Goal: Check status: Check status

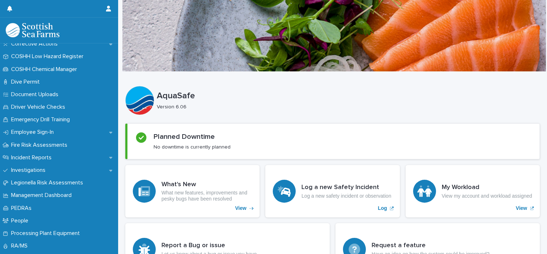
scroll to position [182, 0]
click at [83, 160] on div "Incident Reports" at bounding box center [59, 157] width 118 height 13
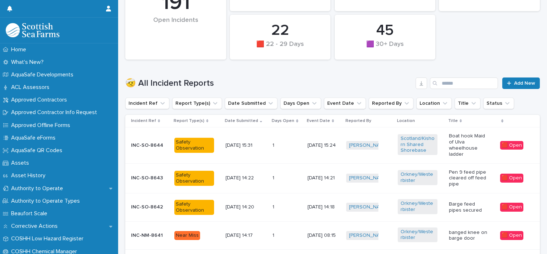
scroll to position [166, 0]
click at [443, 84] on input "Search" at bounding box center [464, 82] width 68 height 11
type input "*******"
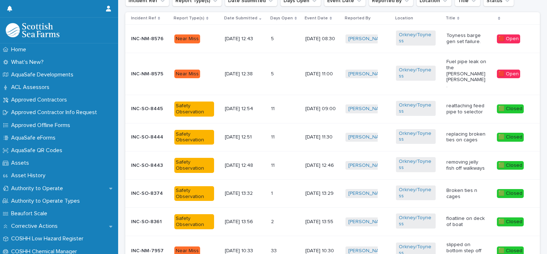
scroll to position [268, 0]
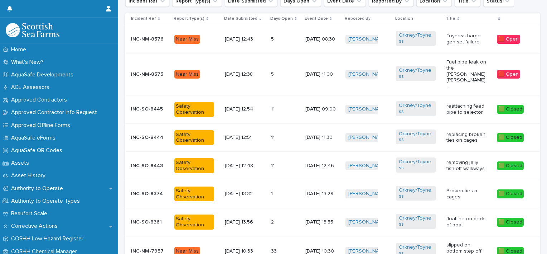
click at [498, 133] on div "🟩 Closed" at bounding box center [510, 137] width 27 height 9
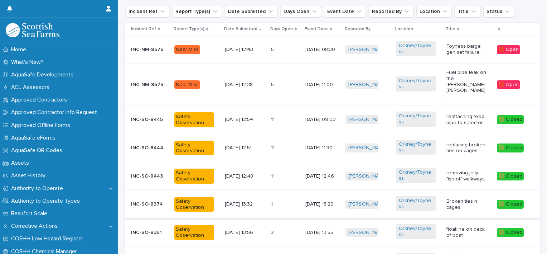
scroll to position [259, 0]
